Goal: Task Accomplishment & Management: Manage account settings

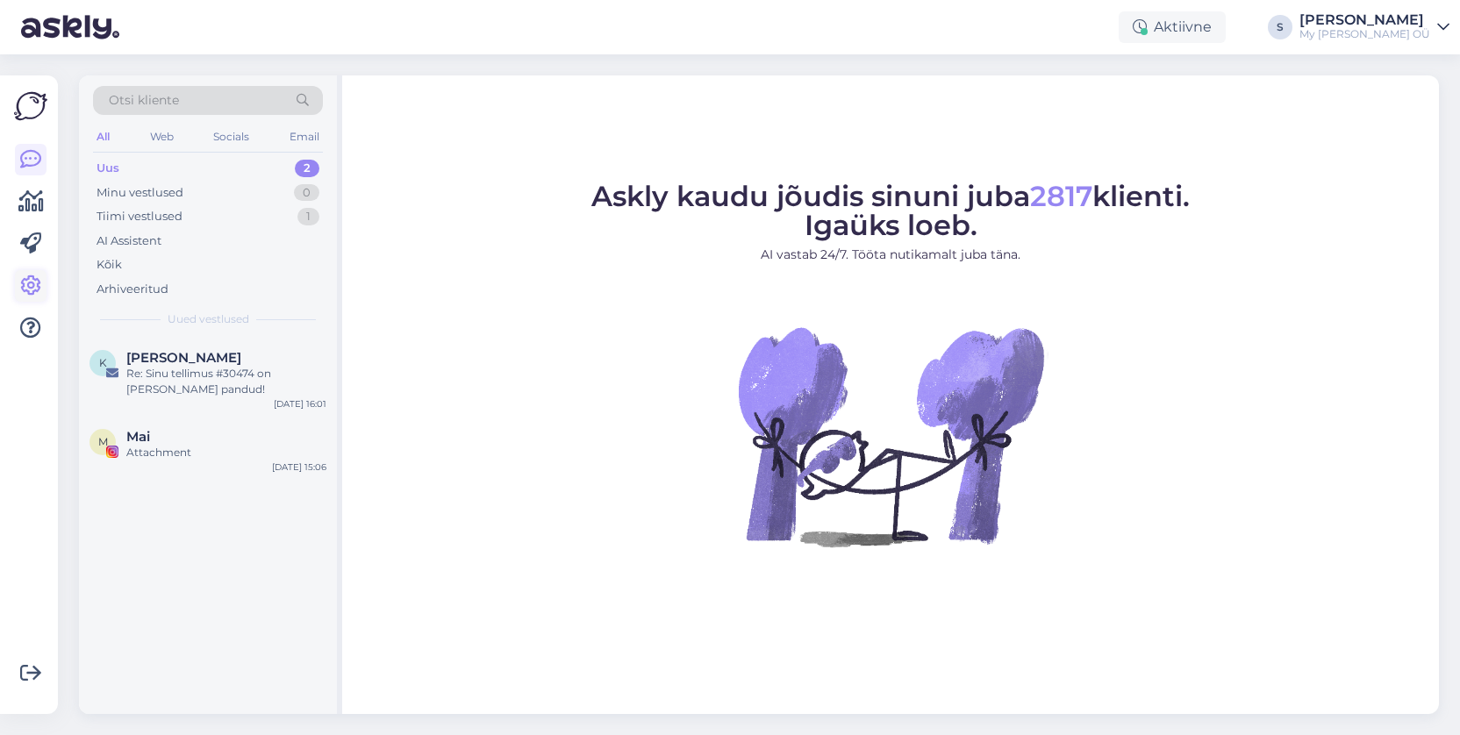
click at [32, 284] on icon at bounding box center [30, 286] width 21 height 21
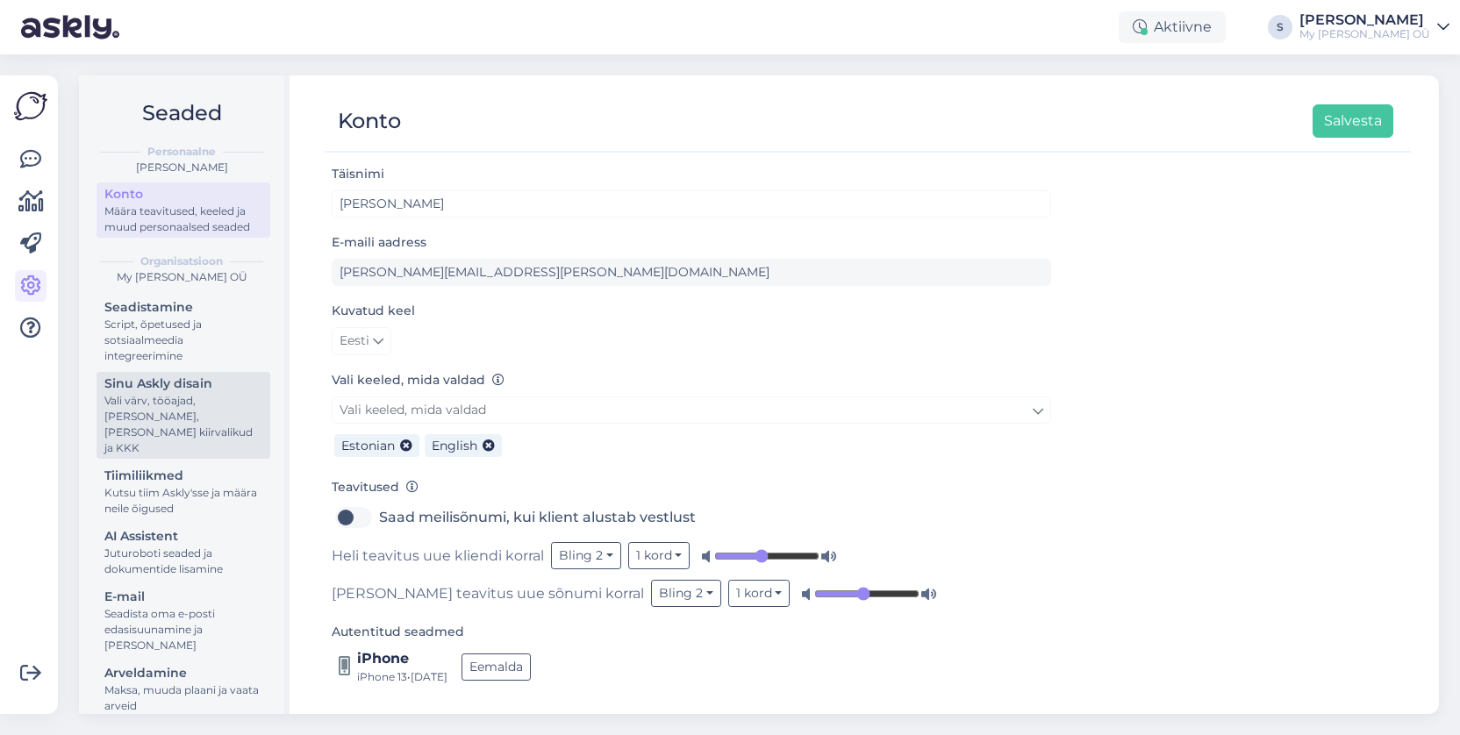
scroll to position [3, 0]
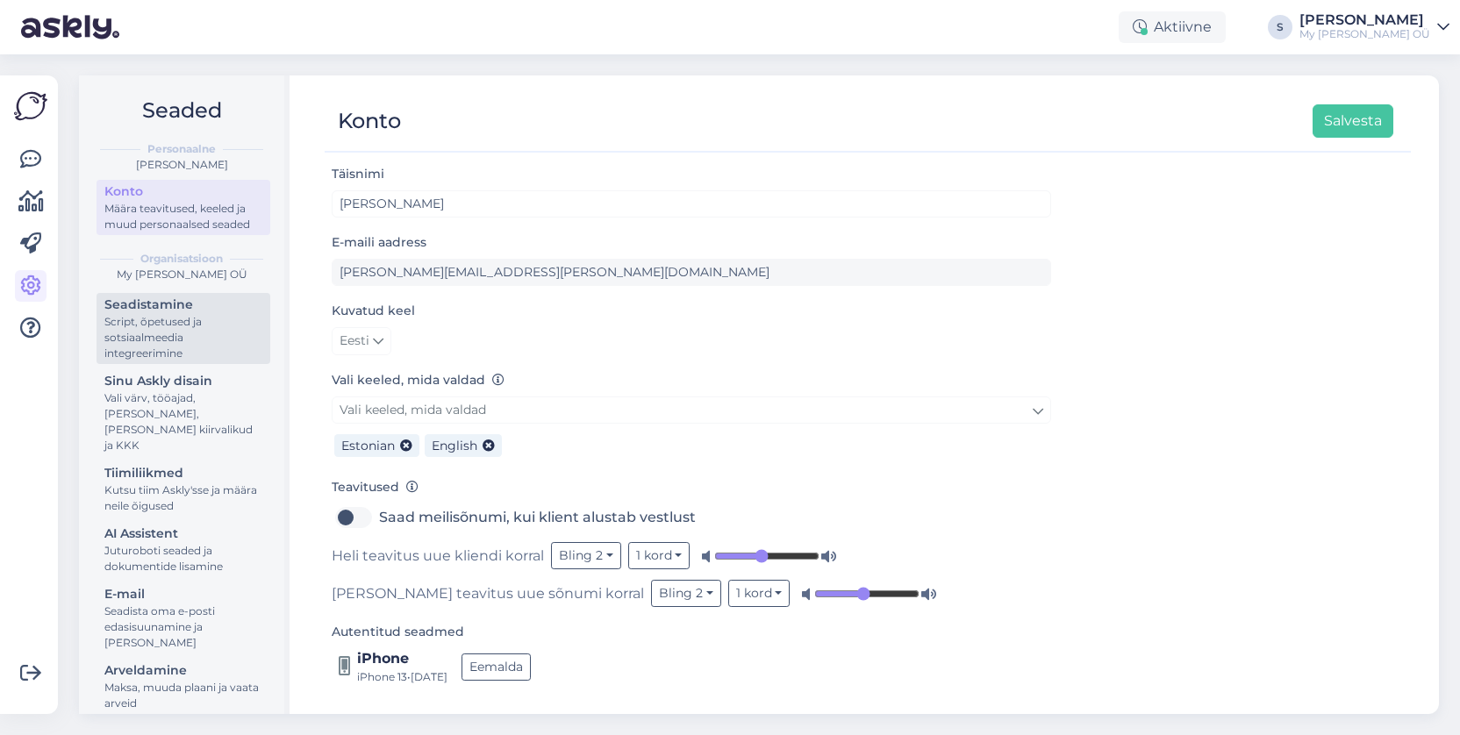
click at [174, 322] on div "Script, õpetused ja sotsiaalmeedia integreerimine" at bounding box center [183, 337] width 158 height 47
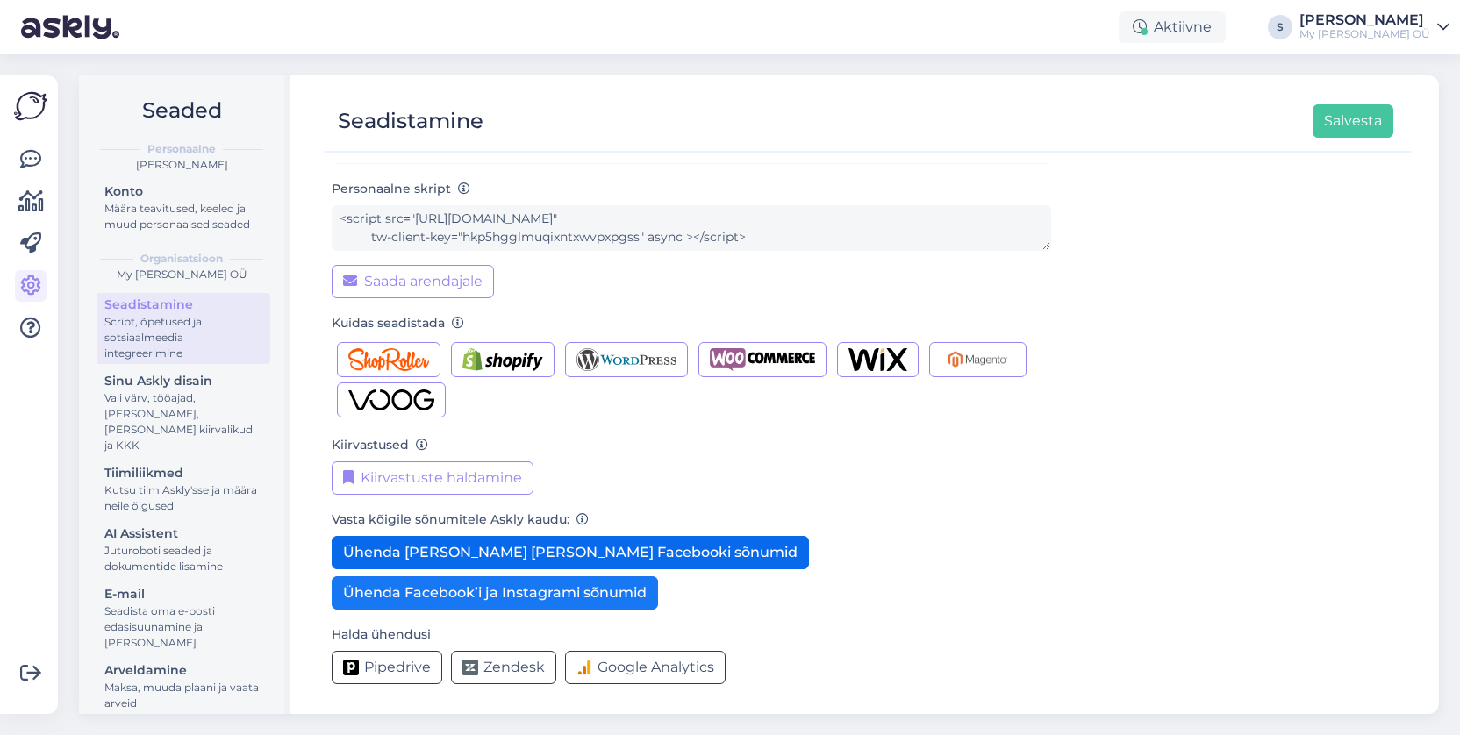
scroll to position [117, 0]
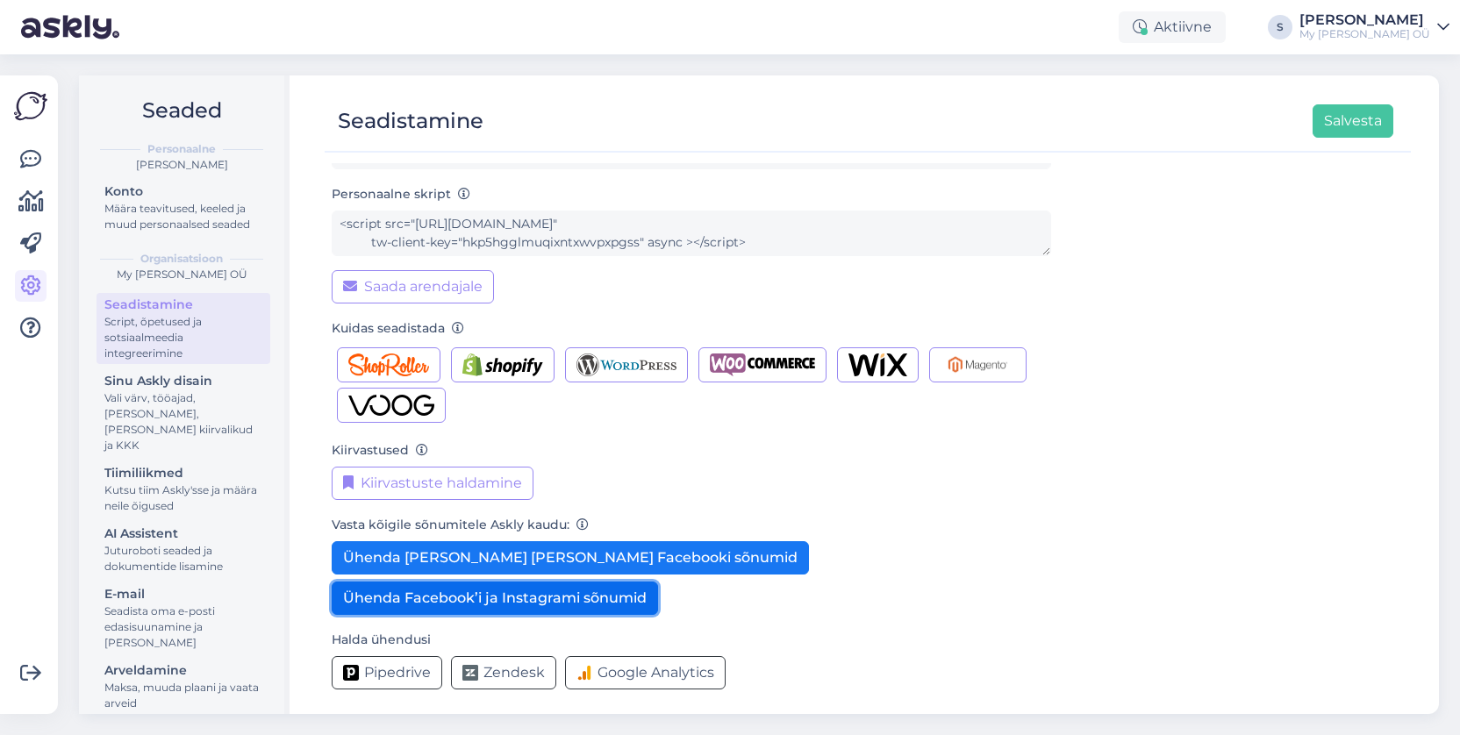
click at [473, 598] on button "Ühenda Facebook’i ja Instagrami sõnumid" at bounding box center [495, 598] width 326 height 33
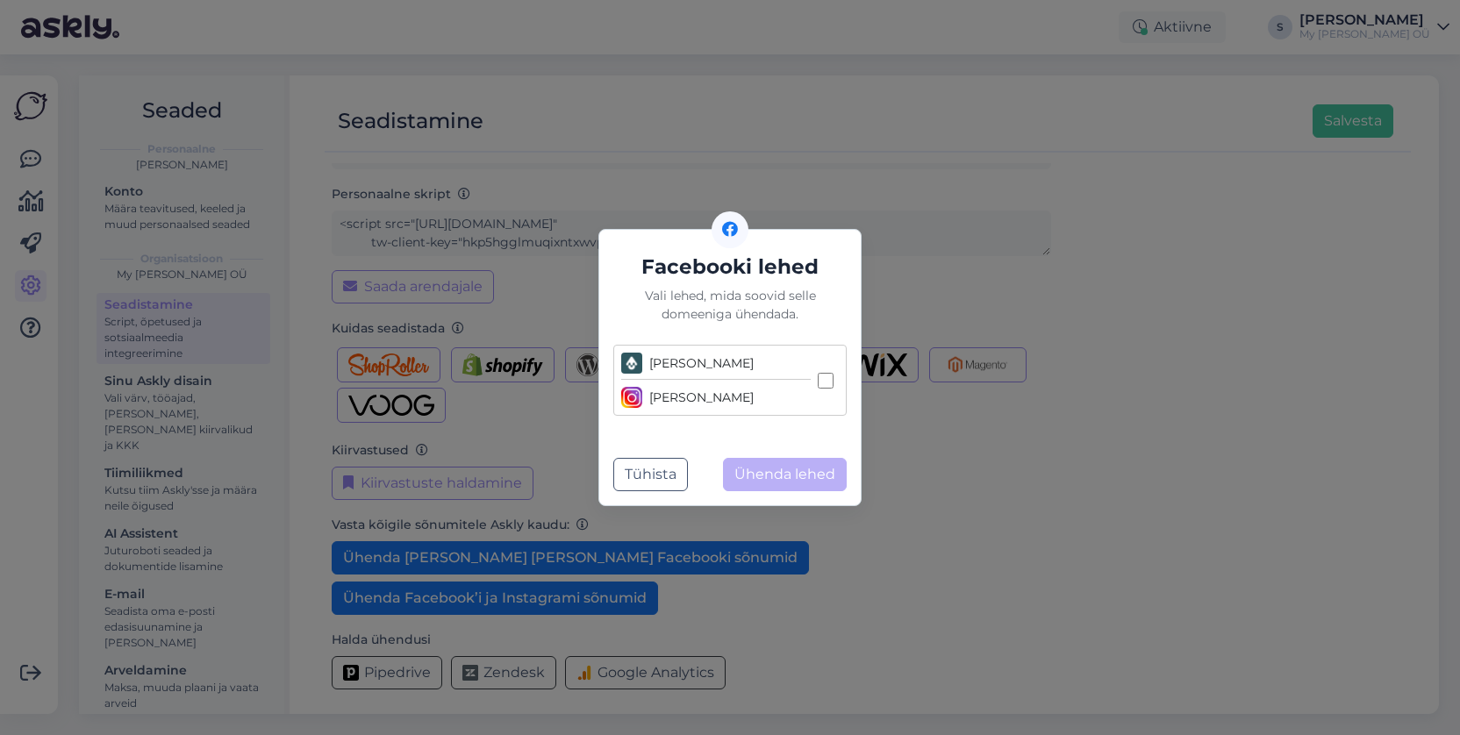
click at [826, 383] on input "[PERSON_NAME] [PERSON_NAME]" at bounding box center [826, 381] width 16 height 16
checkbox input "true"
click at [783, 476] on button "Ühenda lehed" at bounding box center [785, 474] width 124 height 33
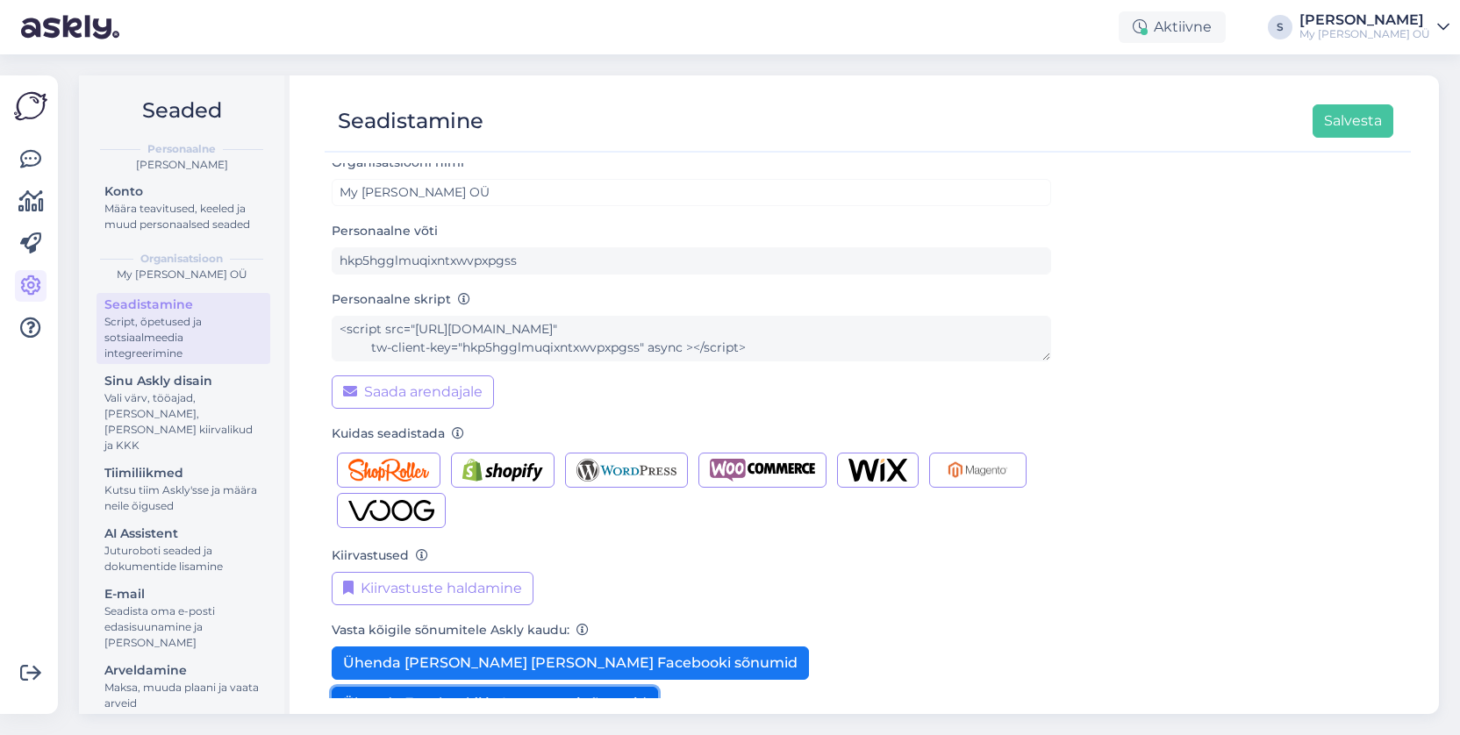
scroll to position [0, 0]
